Goal: Find specific page/section

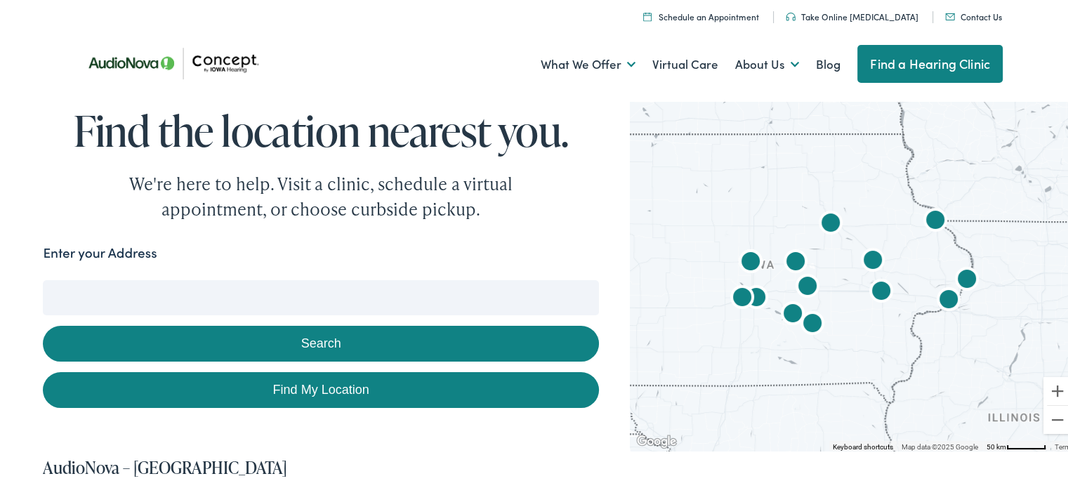
click at [326, 340] on button "Search" at bounding box center [320, 342] width 555 height 36
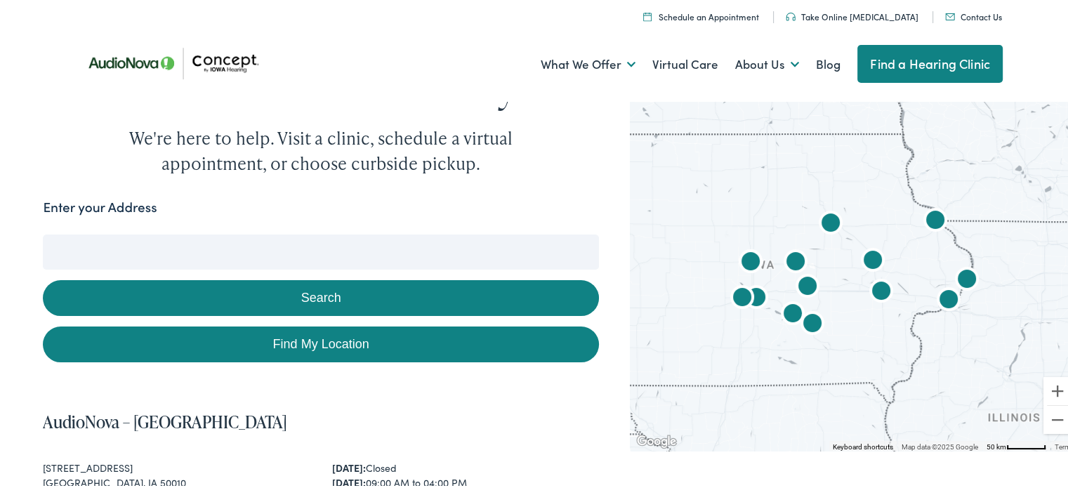
scroll to position [70, 0]
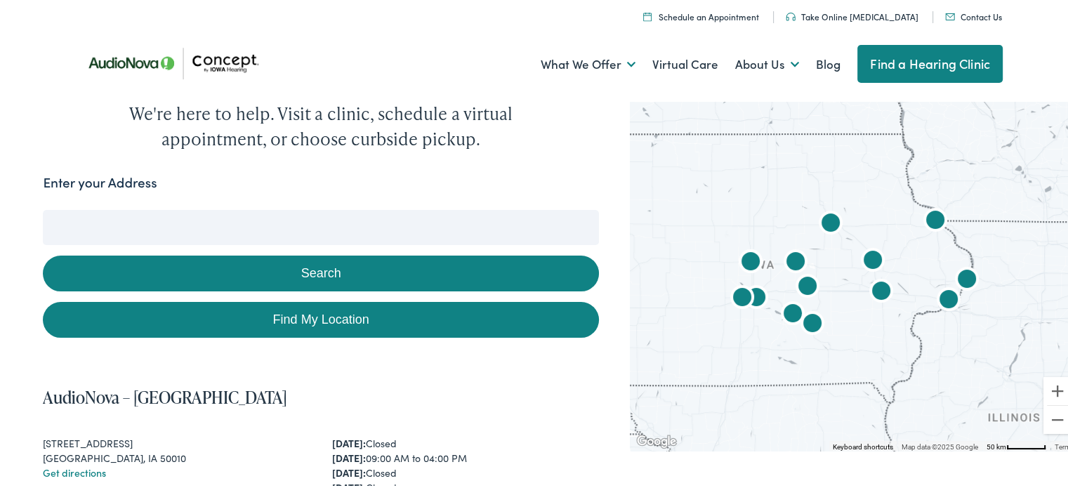
click at [268, 227] on input "Enter your Address" at bounding box center [320, 225] width 555 height 35
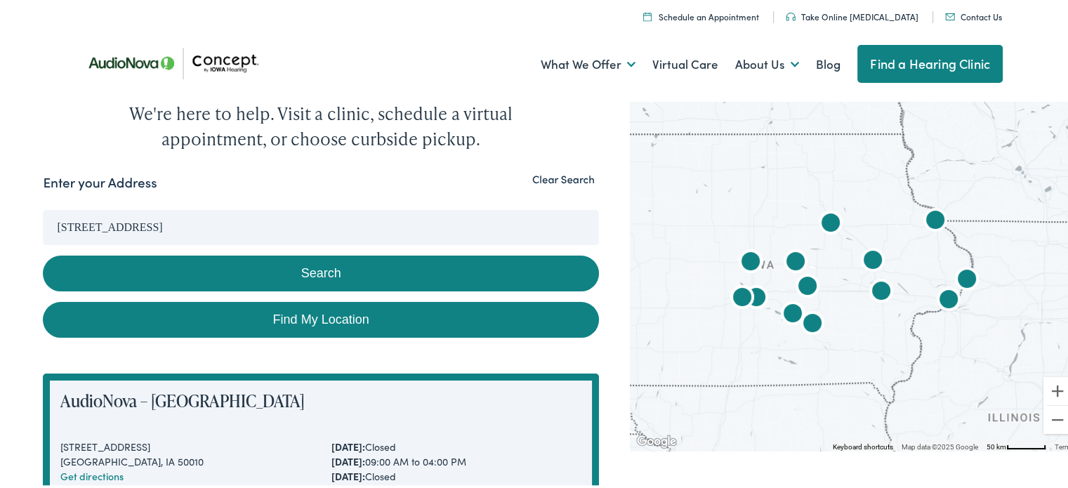
click at [314, 269] on button "Search" at bounding box center [320, 272] width 555 height 36
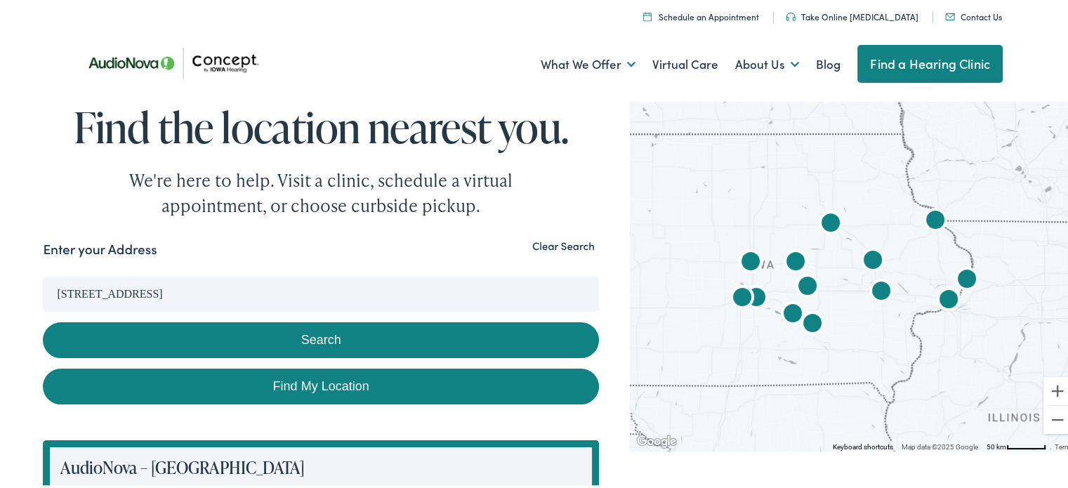
scroll to position [0, 0]
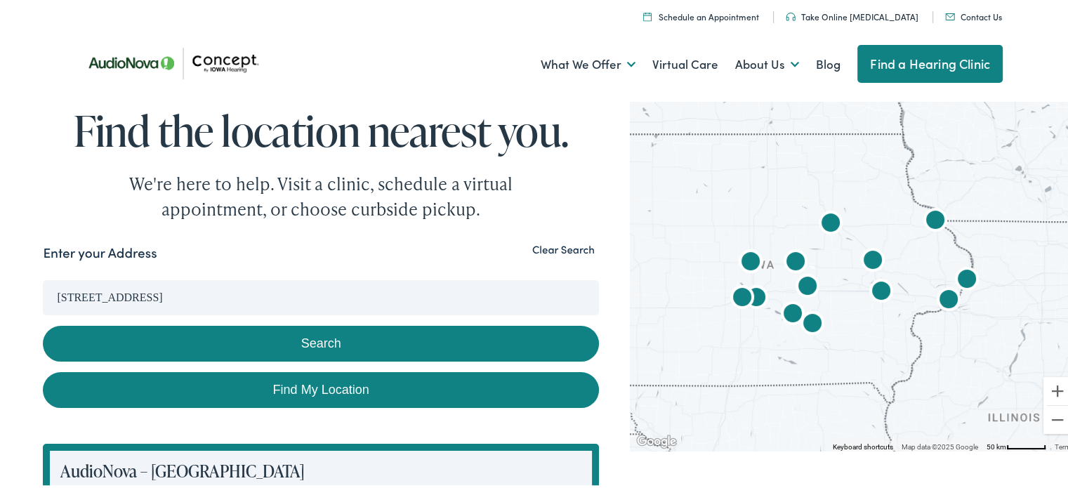
click at [307, 382] on link "Find My Location" at bounding box center [320, 388] width 555 height 36
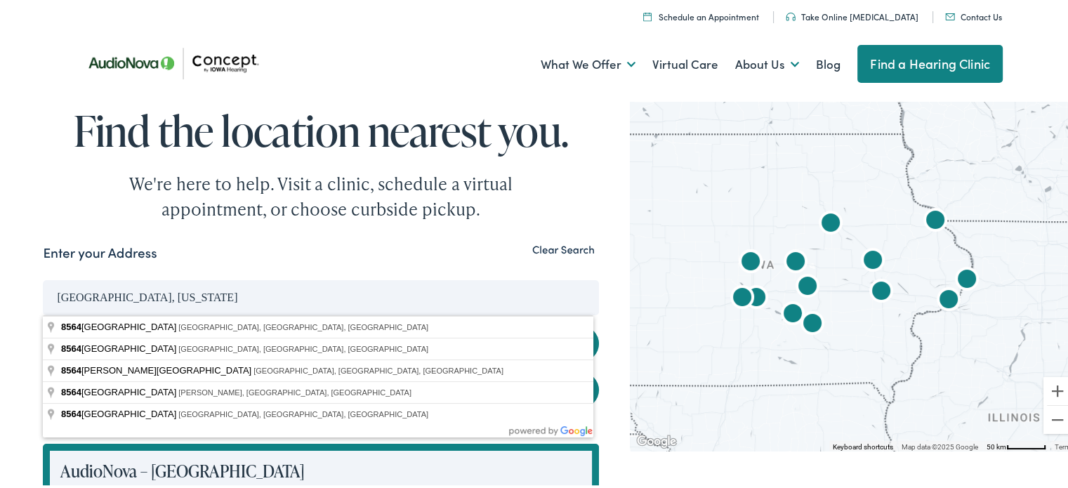
click at [141, 294] on input "[GEOGRAPHIC_DATA], [US_STATE]" at bounding box center [320, 295] width 555 height 35
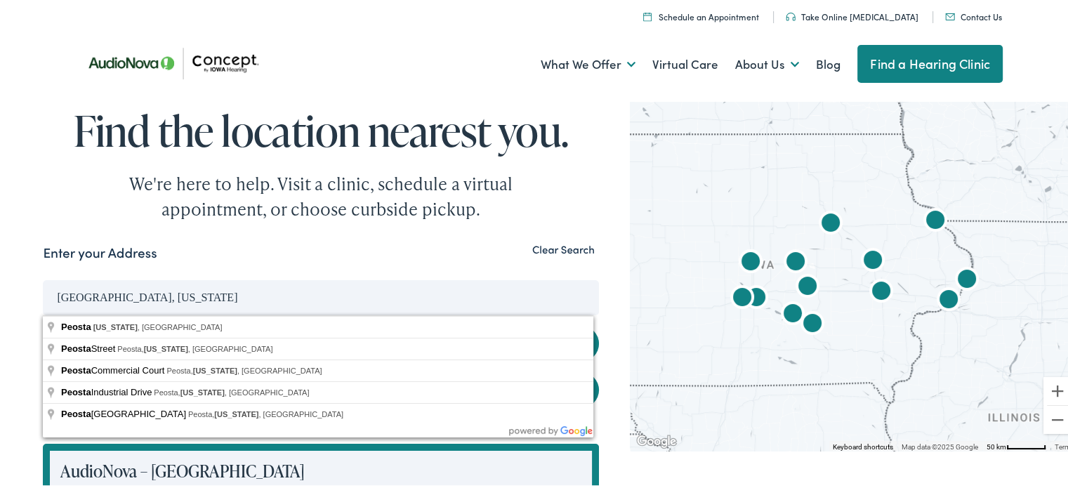
click at [56, 295] on input "[GEOGRAPHIC_DATA], [US_STATE]" at bounding box center [320, 295] width 555 height 35
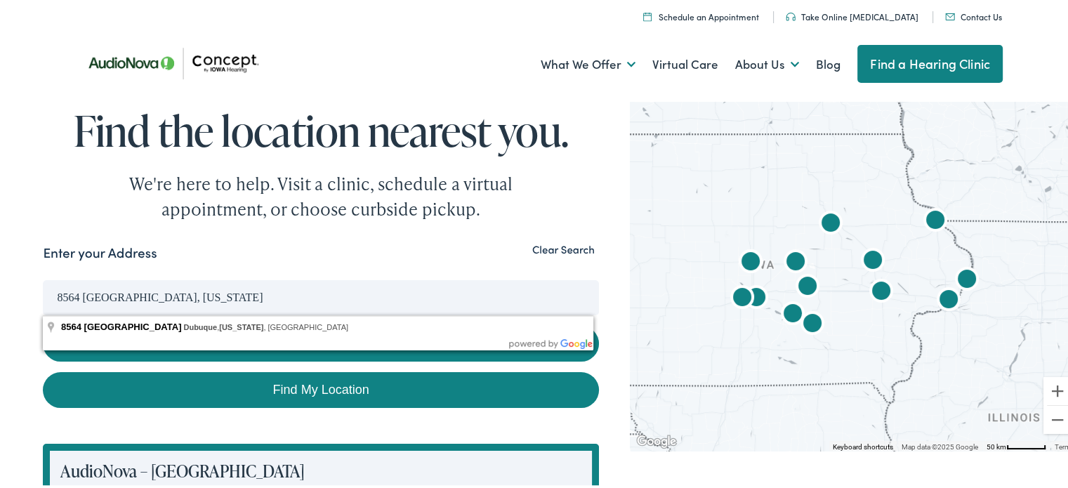
click at [159, 295] on input "8564 [GEOGRAPHIC_DATA], [US_STATE]" at bounding box center [320, 295] width 555 height 35
click at [157, 294] on input "8564 [GEOGRAPHIC_DATA], [US_STATE]" at bounding box center [320, 295] width 555 height 35
click at [126, 297] on input "8564 Wild life ridge [GEOGRAPHIC_DATA], [US_STATE]" at bounding box center [320, 295] width 555 height 35
click at [106, 295] on input "[STREET_ADDRESS][US_STATE]" at bounding box center [320, 295] width 555 height 35
click at [294, 392] on link "Find My Location" at bounding box center [320, 388] width 555 height 36
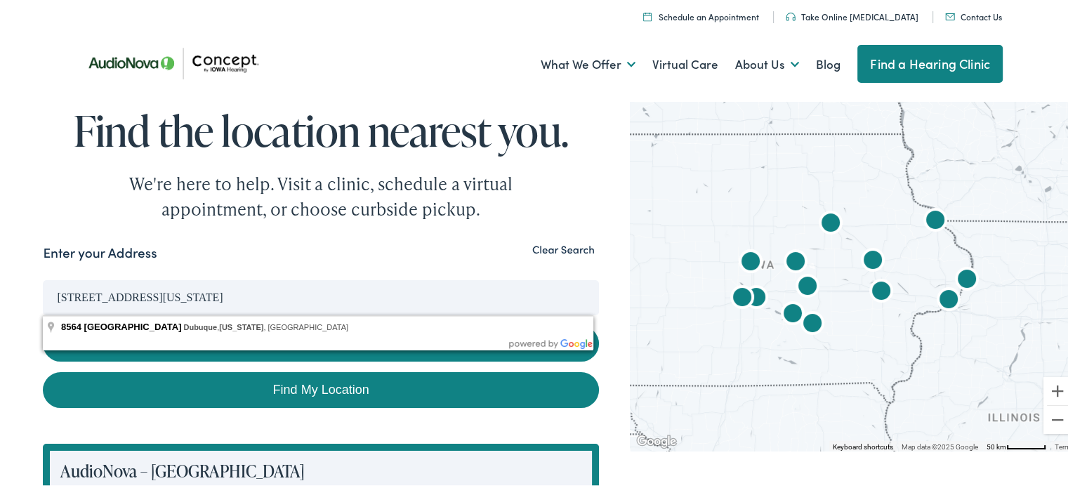
type input "[GEOGRAPHIC_DATA], [US_STATE]"
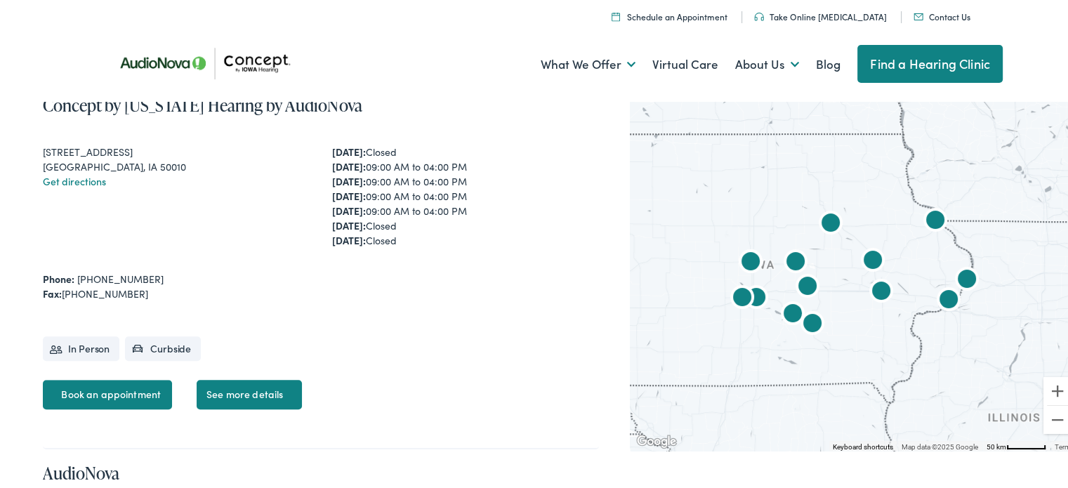
scroll to position [632, 0]
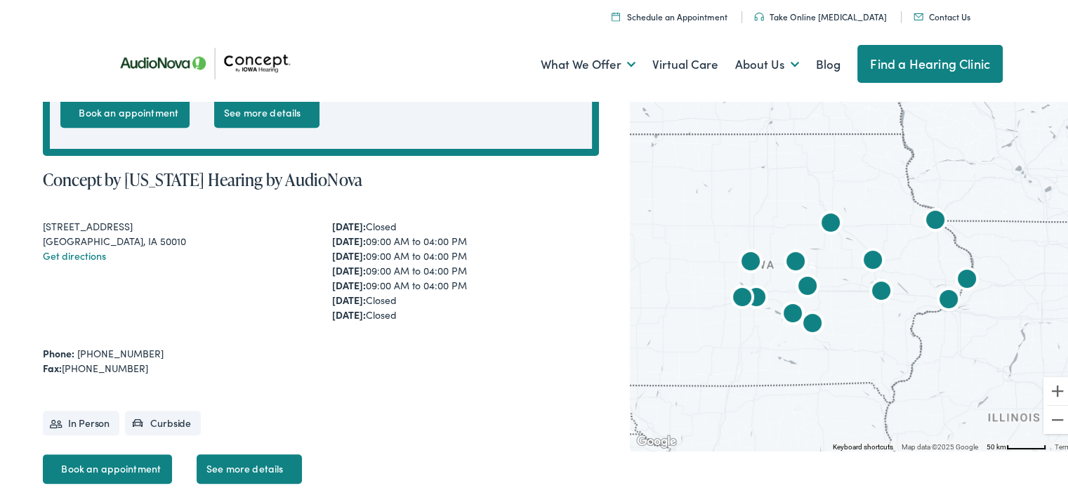
click at [927, 221] on img "Concept by Iowa Hearing by AudioNova" at bounding box center [935, 219] width 45 height 45
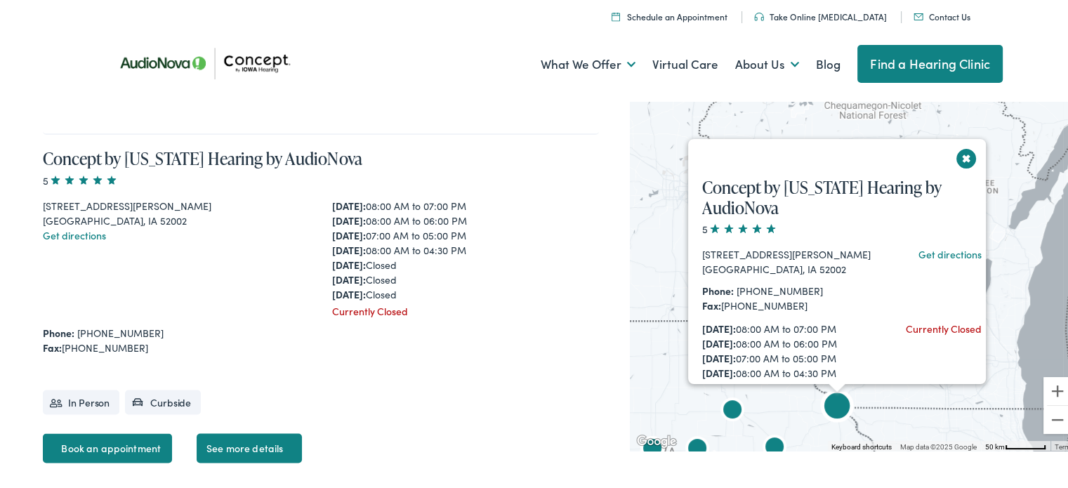
scroll to position [2286, 0]
